Goal: Information Seeking & Learning: Learn about a topic

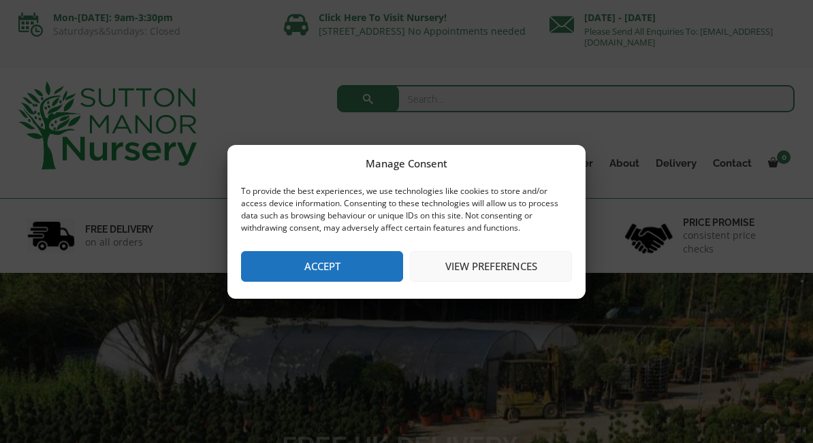
click at [335, 272] on button "Accept" at bounding box center [322, 266] width 162 height 31
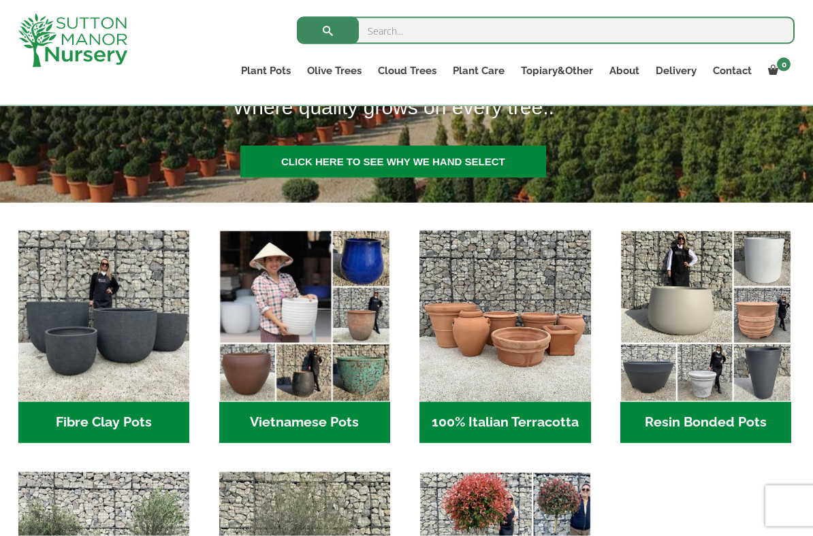
scroll to position [331, 0]
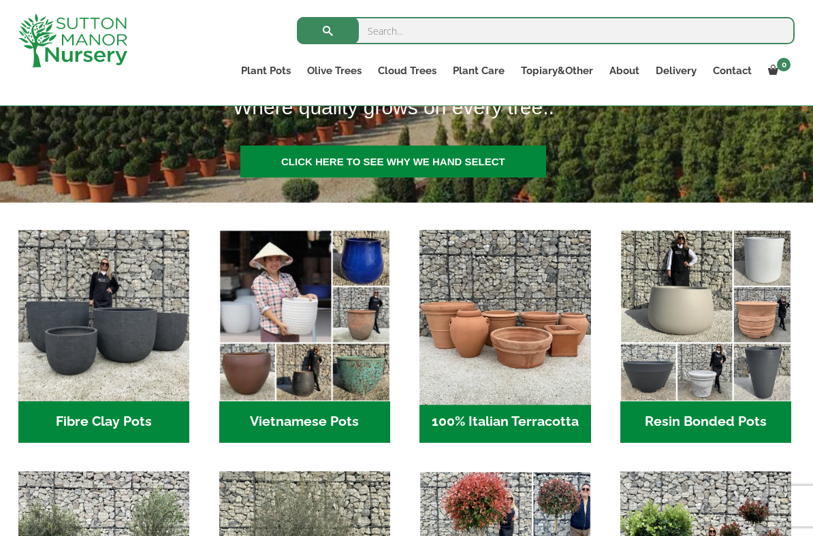
click at [523, 362] on img "Visit product category 100% Italian Terracotta" at bounding box center [505, 316] width 180 height 180
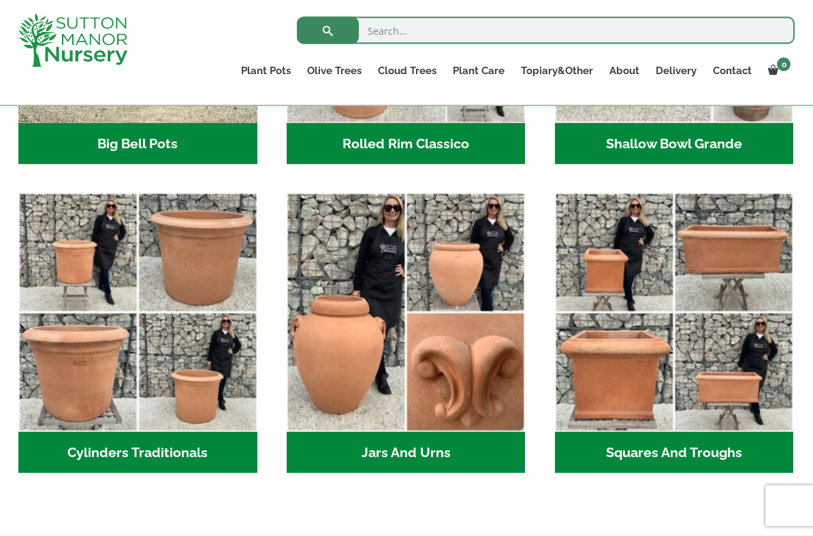
scroll to position [657, 0]
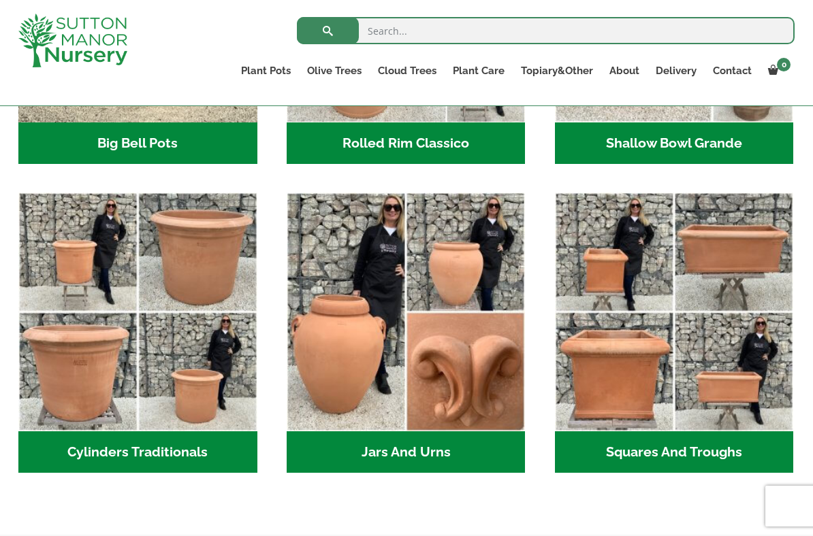
click at [146, 442] on ul "Big Bell Pots (10) Rolled Rim Classico (7) Shallow Bowl Grande (2) Cylinders Tr…" at bounding box center [406, 193] width 776 height 618
click at [140, 442] on h2 "Cylinders Traditionals (2)" at bounding box center [137, 453] width 239 height 42
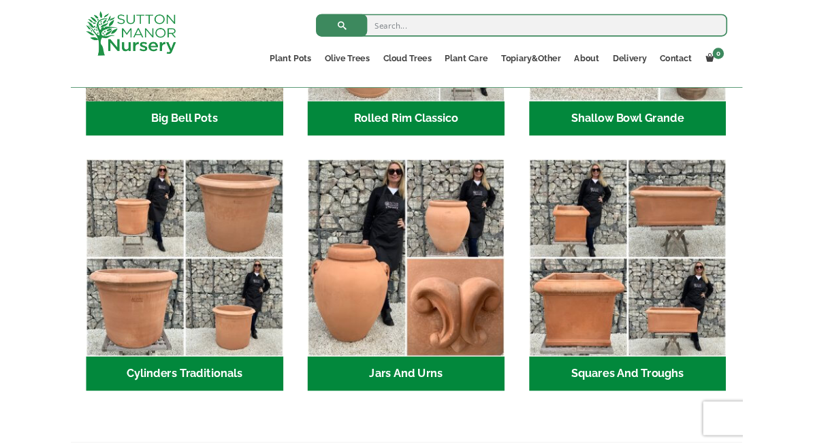
scroll to position [696, 0]
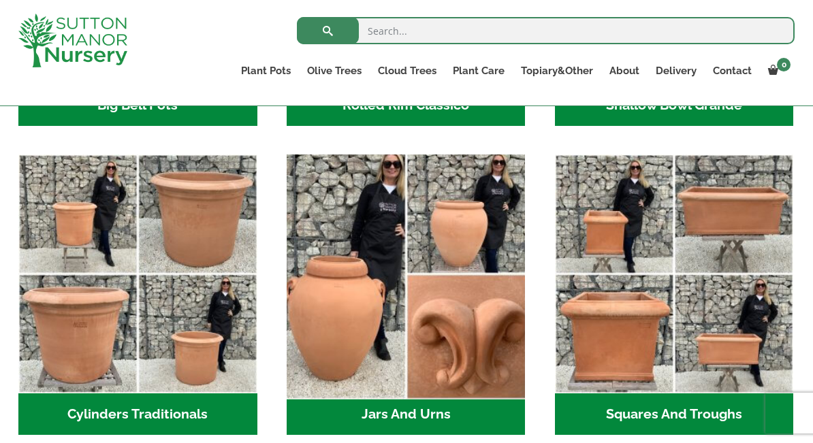
click at [356, 330] on img "Visit product category Jars And Urns" at bounding box center [405, 274] width 250 height 250
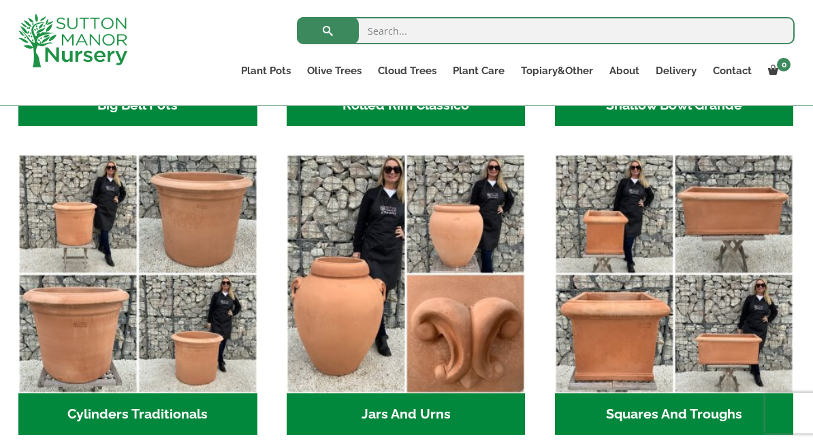
click at [670, 413] on h2 "Squares And Troughs (2)" at bounding box center [674, 414] width 239 height 42
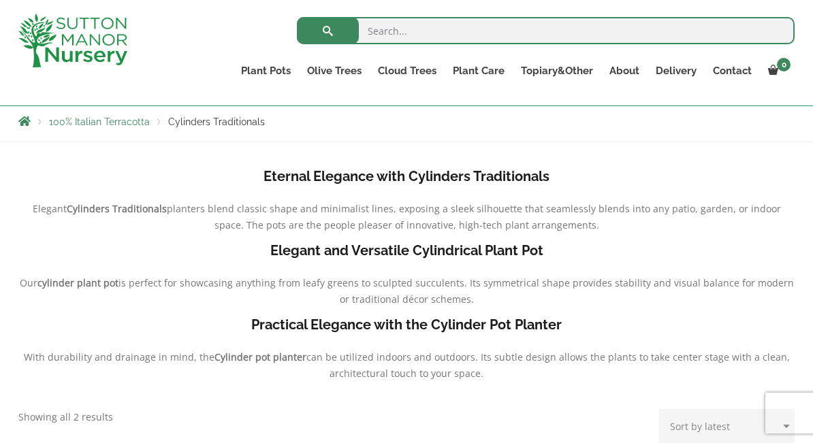
scroll to position [242, 0]
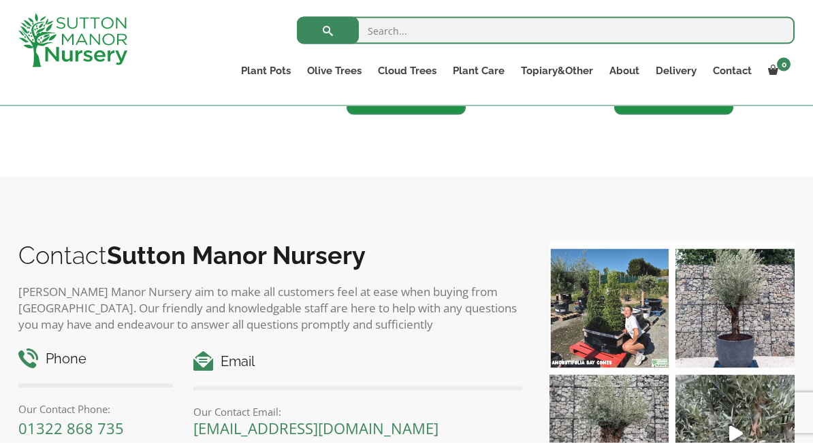
scroll to position [927, 0]
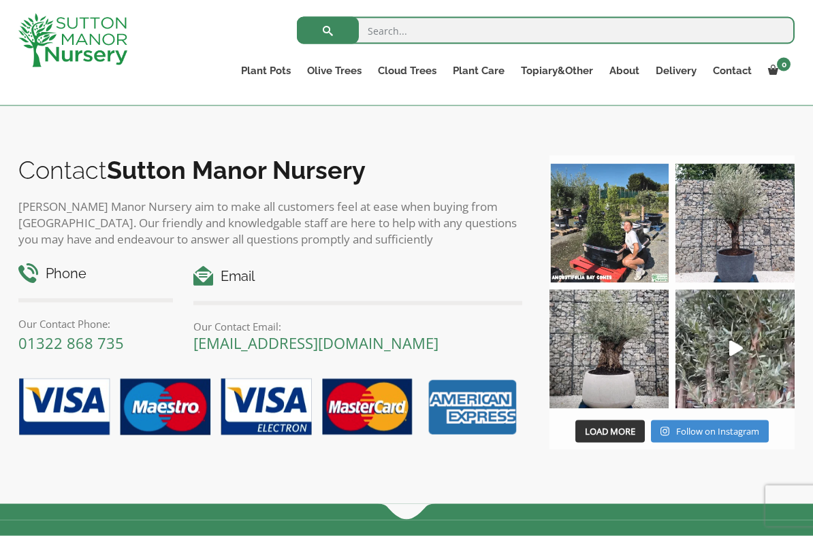
scroll to position [1019, 0]
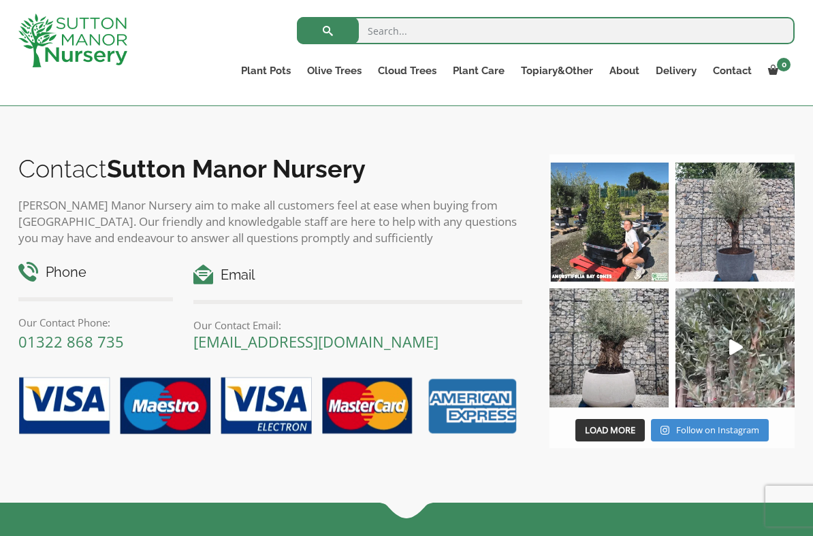
click at [740, 253] on img at bounding box center [734, 222] width 119 height 119
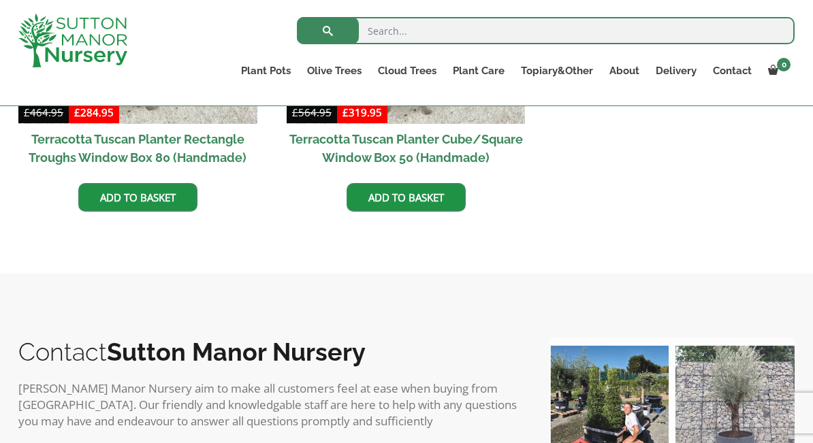
scroll to position [826, 0]
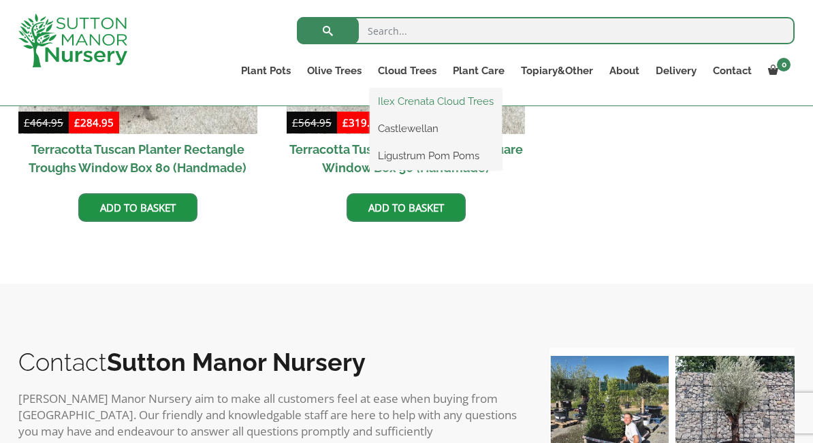
click at [455, 102] on link "Ilex Crenata Cloud Trees" at bounding box center [436, 101] width 132 height 20
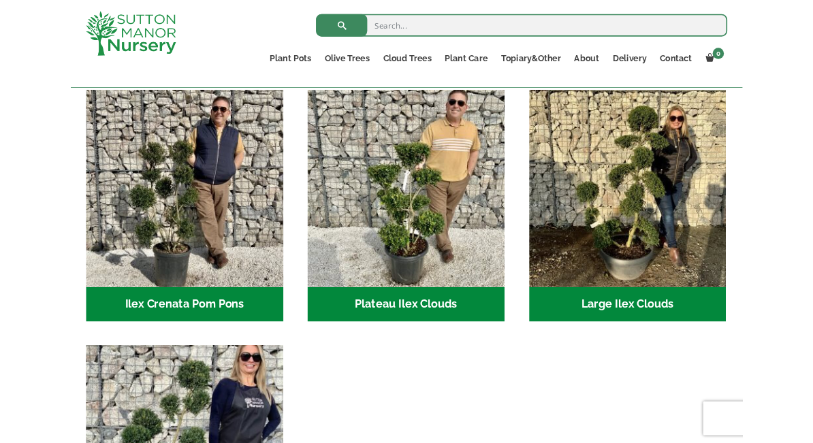
scroll to position [293, 0]
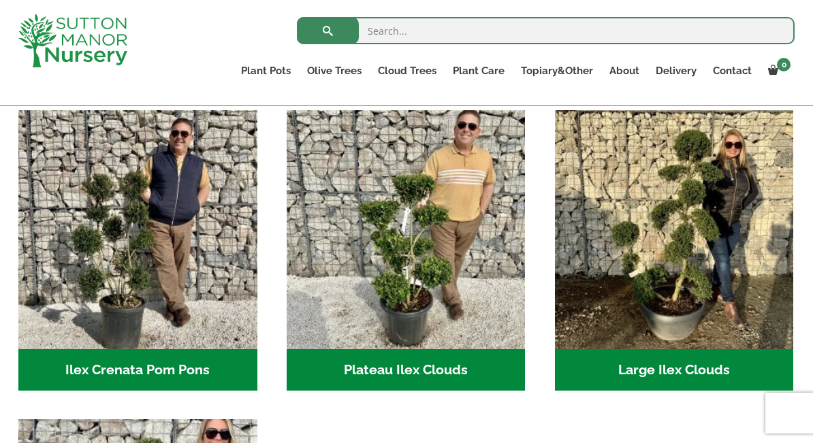
click at [137, 374] on h2 "Ilex Crenata Pom Pons (49)" at bounding box center [137, 370] width 239 height 42
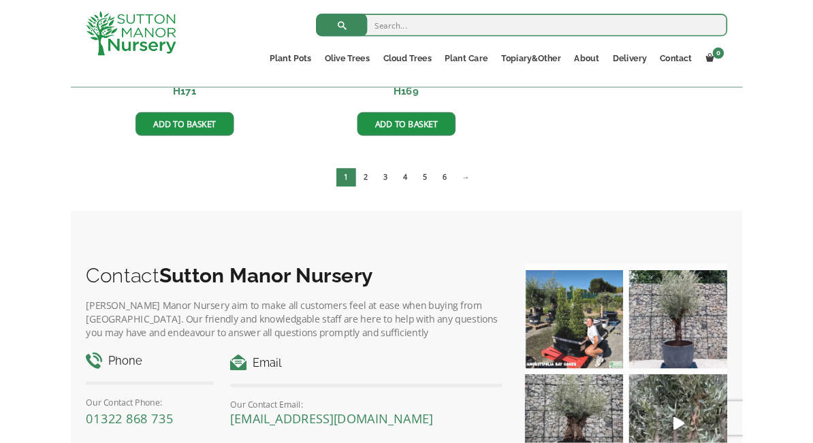
scroll to position [946, 0]
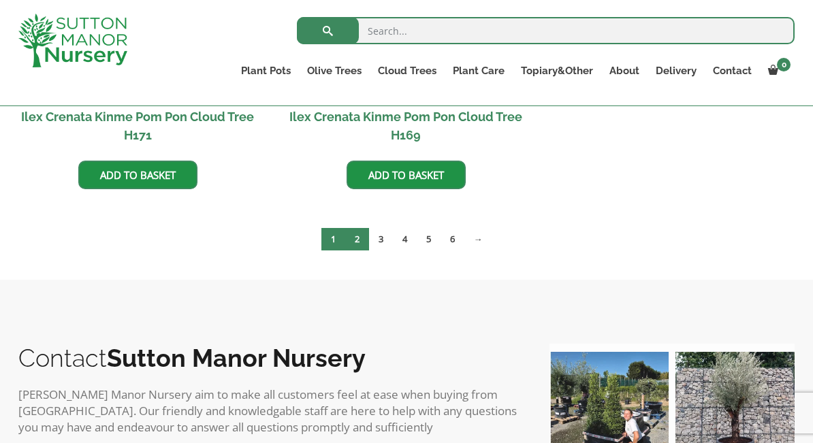
click at [356, 238] on link "2" at bounding box center [357, 239] width 24 height 22
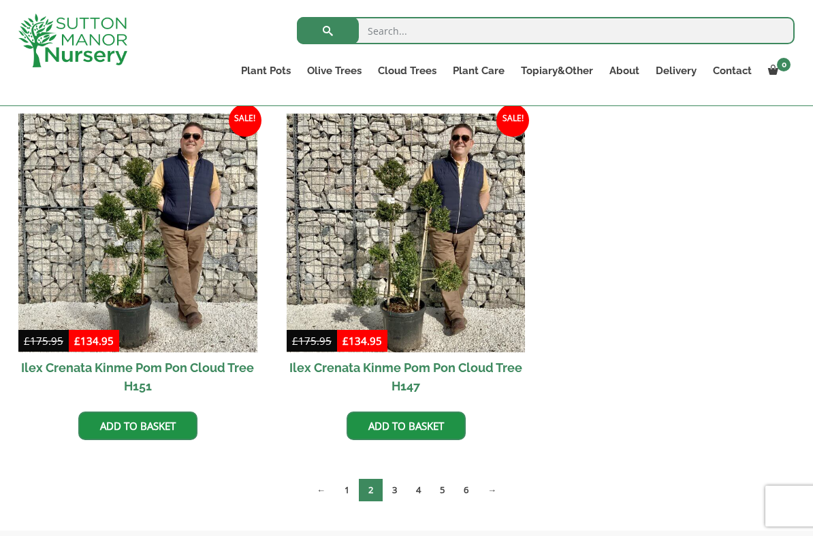
scroll to position [1096, 0]
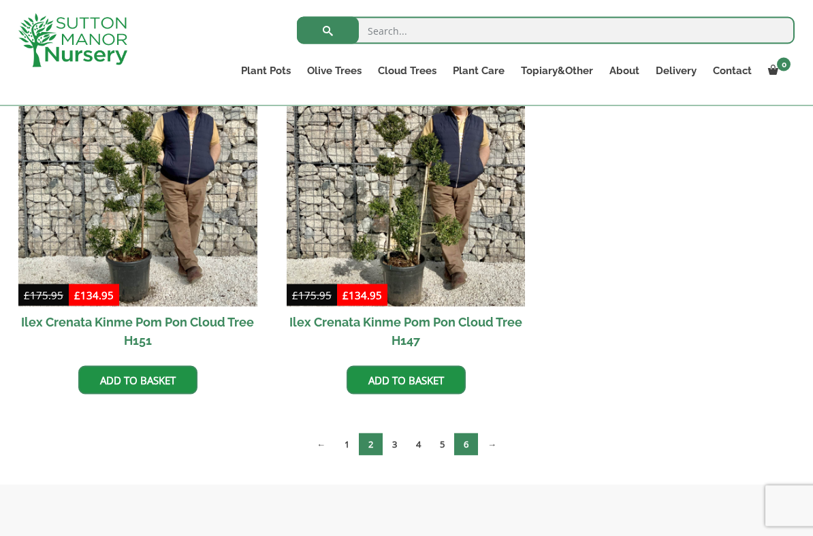
click at [467, 442] on link "6" at bounding box center [466, 445] width 24 height 22
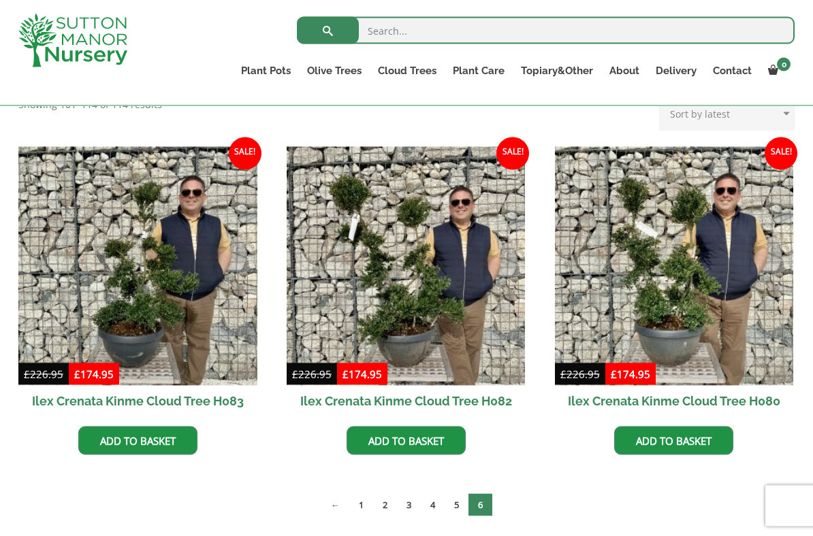
scroll to position [308, 0]
click at [436, 442] on link "4" at bounding box center [433, 504] width 24 height 22
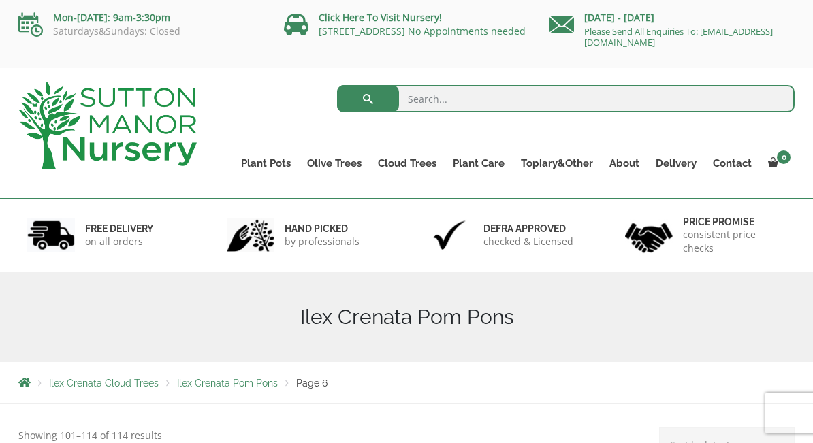
scroll to position [346, 0]
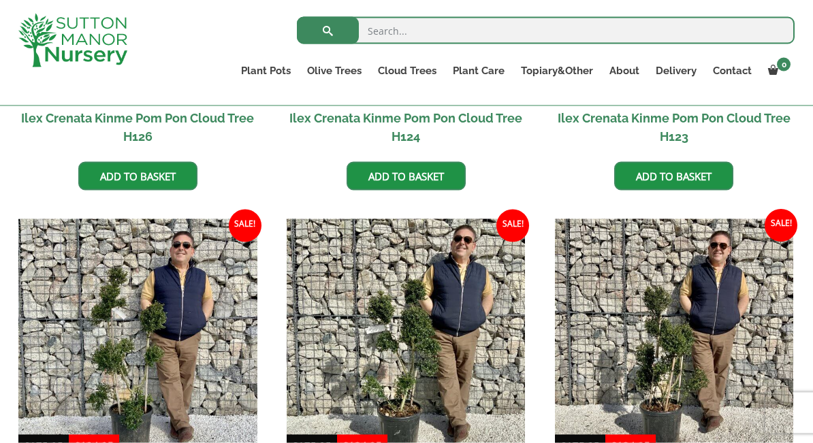
scroll to position [577, 0]
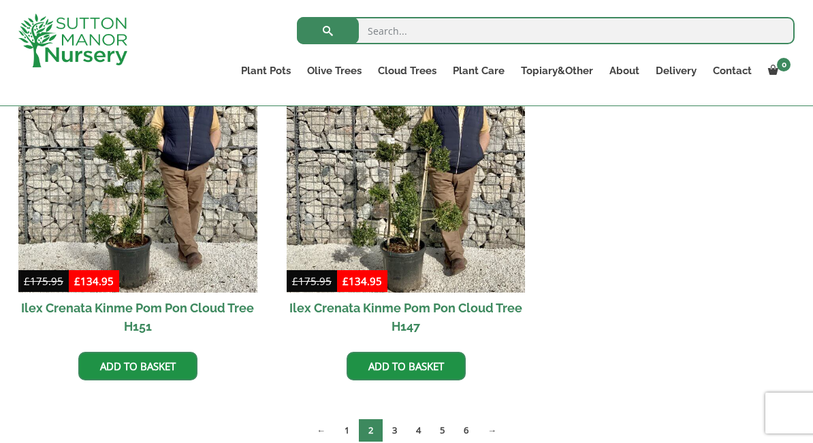
scroll to position [1135, 0]
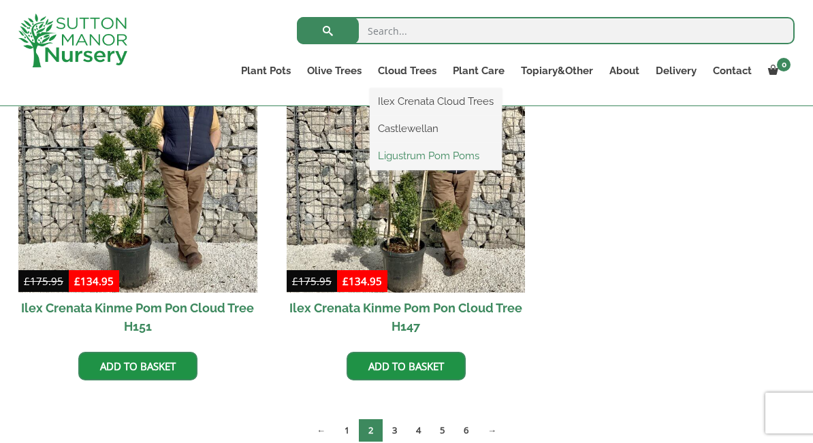
click at [434, 154] on link "Ligustrum Pom Poms" at bounding box center [436, 156] width 132 height 20
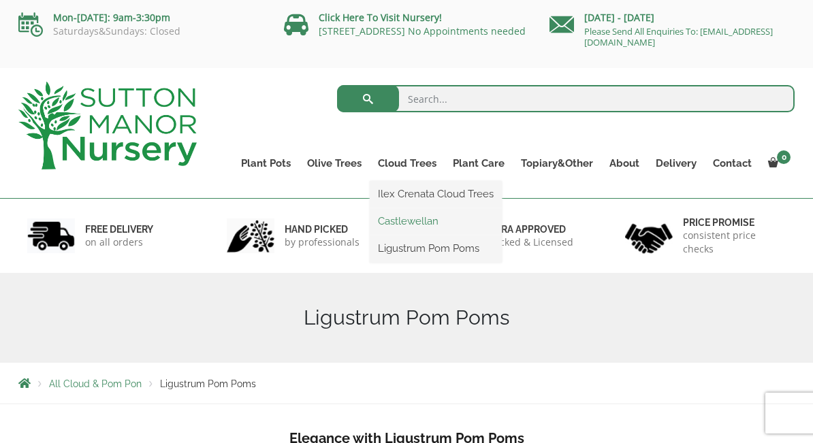
click at [436, 224] on link "Castlewellan" at bounding box center [436, 221] width 132 height 20
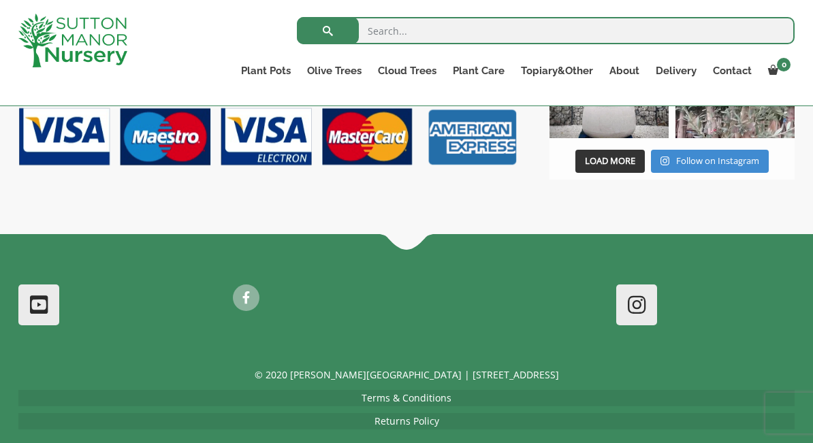
scroll to position [918, 0]
